Goal: Information Seeking & Learning: Check status

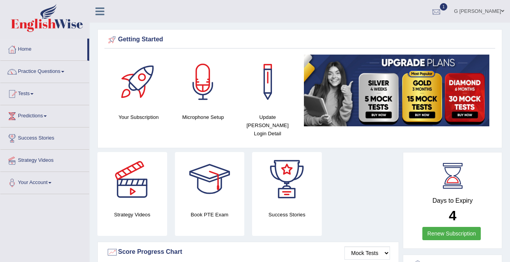
click at [442, 12] on div at bounding box center [436, 12] width 12 height 12
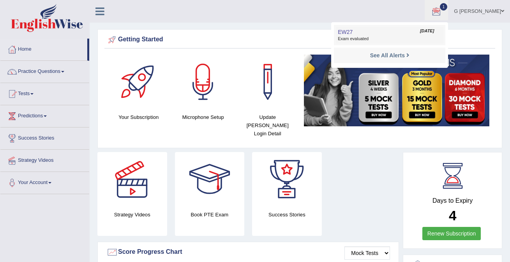
click at [385, 30] on link "EW27 Aug 21, 2025 Exam evaluated" at bounding box center [390, 35] width 108 height 16
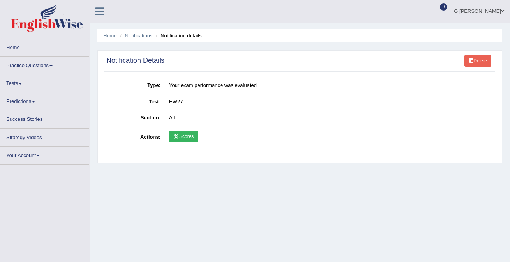
click at [192, 138] on link "Scores" at bounding box center [183, 137] width 29 height 12
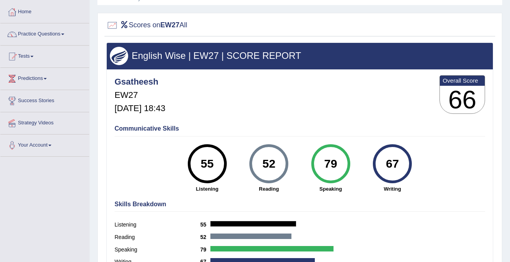
scroll to position [39, 0]
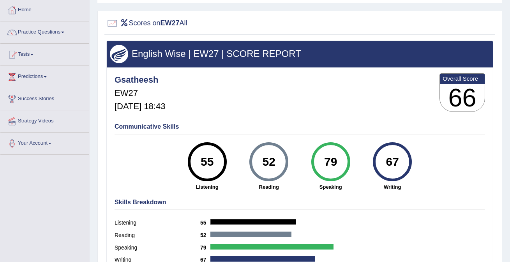
click at [324, 159] on div "79" at bounding box center [330, 161] width 28 height 33
click at [333, 160] on div "79" at bounding box center [330, 161] width 28 height 33
drag, startPoint x: 337, startPoint y: 161, endPoint x: 325, endPoint y: 161, distance: 11.7
click at [325, 161] on div "79" at bounding box center [330, 161] width 28 height 33
click at [331, 169] on div "79" at bounding box center [330, 161] width 28 height 33
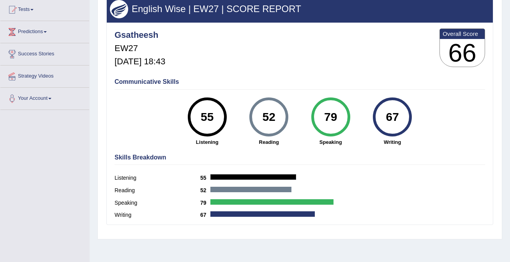
scroll to position [88, 0]
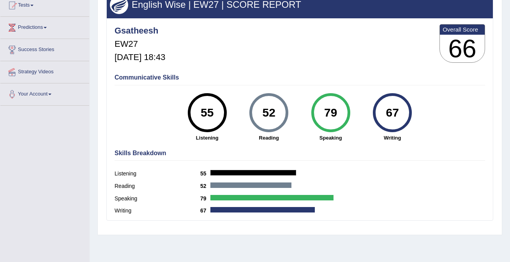
drag, startPoint x: 398, startPoint y: 114, endPoint x: 389, endPoint y: 114, distance: 9.0
click at [389, 114] on div "67" at bounding box center [392, 112] width 28 height 33
click at [384, 129] on div "67" at bounding box center [392, 112] width 39 height 39
drag, startPoint x: 276, startPoint y: 113, endPoint x: 243, endPoint y: 113, distance: 33.1
click at [243, 113] on div "52 Reading" at bounding box center [269, 117] width 62 height 48
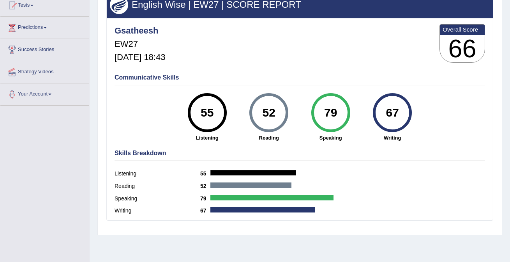
drag, startPoint x: 218, startPoint y: 109, endPoint x: 194, endPoint y: 110, distance: 23.8
click at [194, 109] on div "55" at bounding box center [207, 112] width 28 height 33
click at [239, 133] on div "52 Reading" at bounding box center [269, 117] width 62 height 48
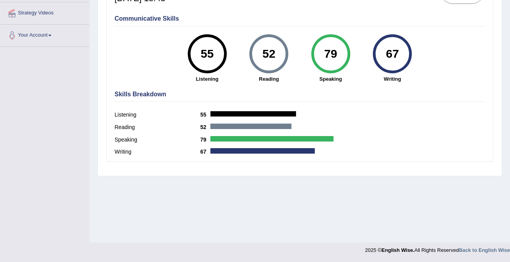
scroll to position [0, 0]
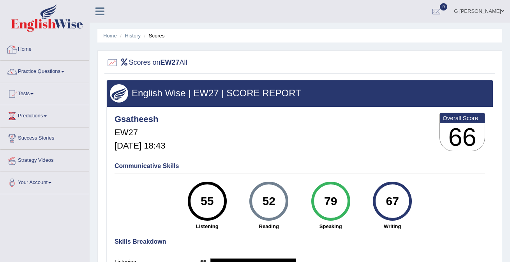
click at [65, 50] on link "Home" at bounding box center [44, 48] width 89 height 19
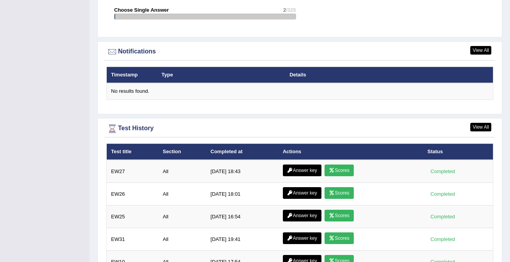
scroll to position [1025, 0]
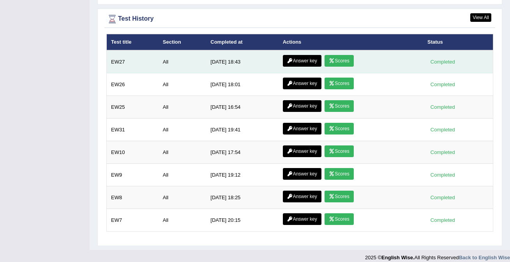
click at [293, 55] on link "Answer key" at bounding box center [302, 61] width 39 height 12
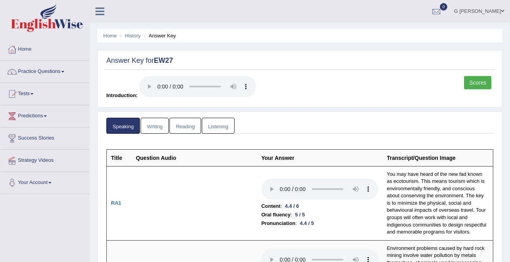
click at [164, 129] on link "Writing" at bounding box center [155, 126] width 28 height 16
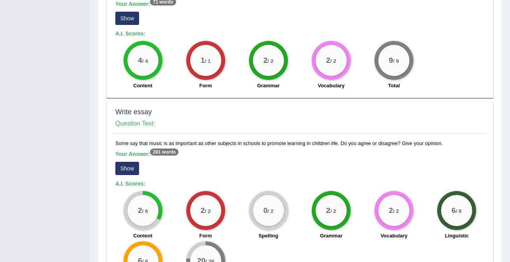
scroll to position [554, 0]
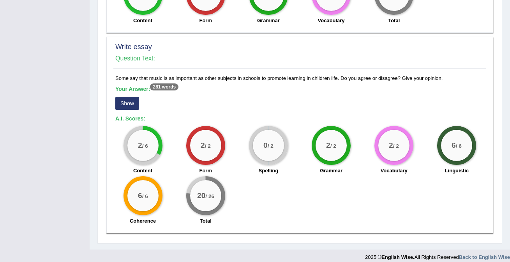
click at [122, 100] on button "Show" at bounding box center [127, 103] width 24 height 13
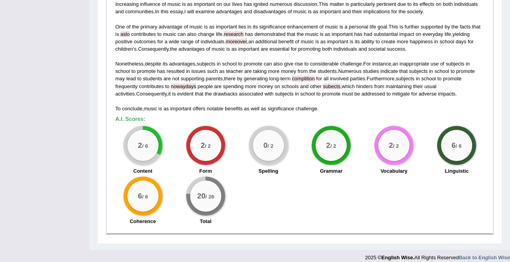
scroll to position [0, 0]
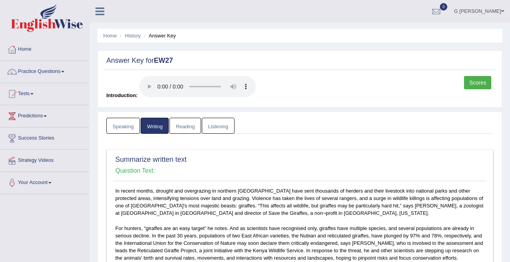
click at [189, 131] on link "Reading" at bounding box center [184, 126] width 31 height 16
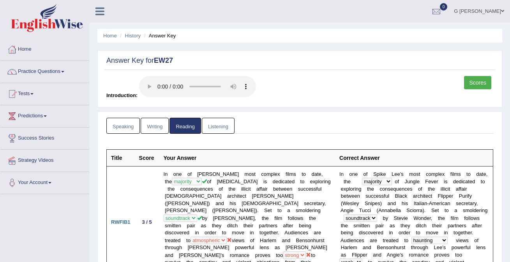
click at [213, 133] on li "Listening" at bounding box center [219, 126] width 34 height 16
click at [215, 125] on link "Listening" at bounding box center [218, 126] width 33 height 16
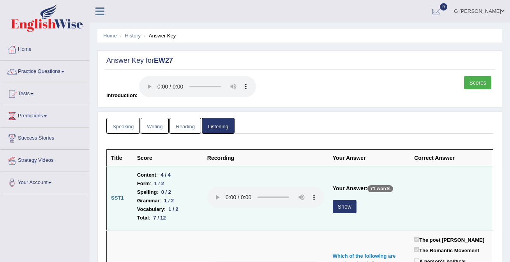
click at [340, 206] on button "Show" at bounding box center [345, 206] width 24 height 13
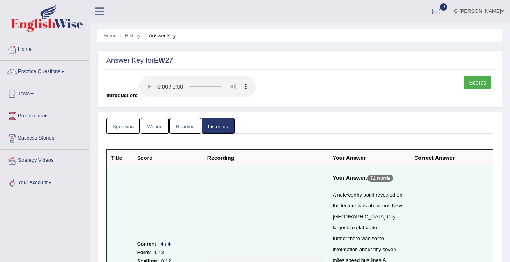
click at [474, 85] on link "Scores" at bounding box center [477, 82] width 27 height 13
